Goal: Information Seeking & Learning: Learn about a topic

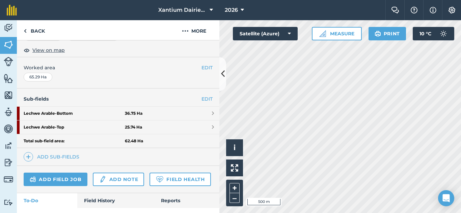
scroll to position [135, 0]
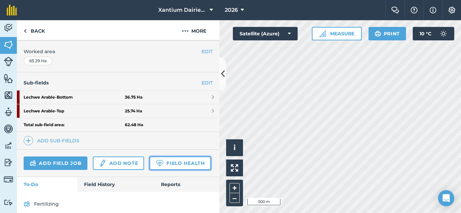
click at [149, 170] on link "Field Health" at bounding box center [179, 163] width 61 height 13
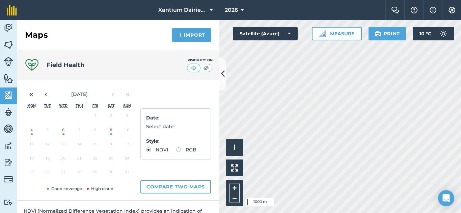
click at [112, 135] on button "9" at bounding box center [111, 132] width 16 height 14
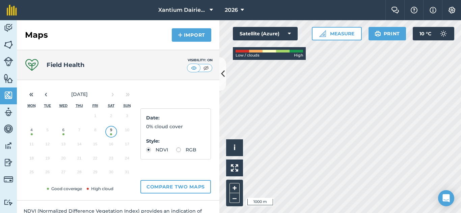
click at [176, 152] on label "RGB" at bounding box center [186, 150] width 20 height 5
radio input "true"
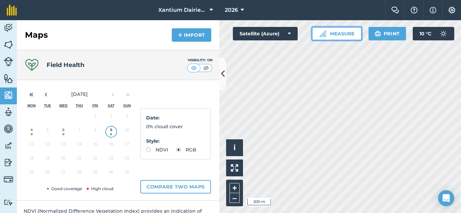
click at [344, 32] on button "Measure" at bounding box center [337, 33] width 50 height 13
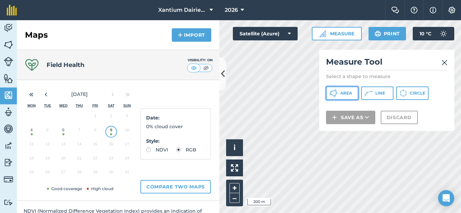
click at [346, 91] on span "Area" at bounding box center [346, 93] width 12 height 5
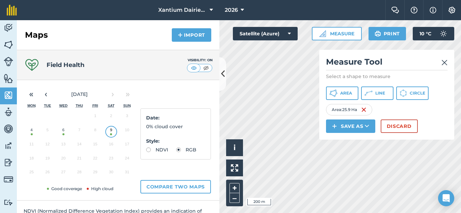
click at [444, 64] on img at bounding box center [444, 63] width 6 height 8
